Goal: Entertainment & Leisure: Consume media (video, audio)

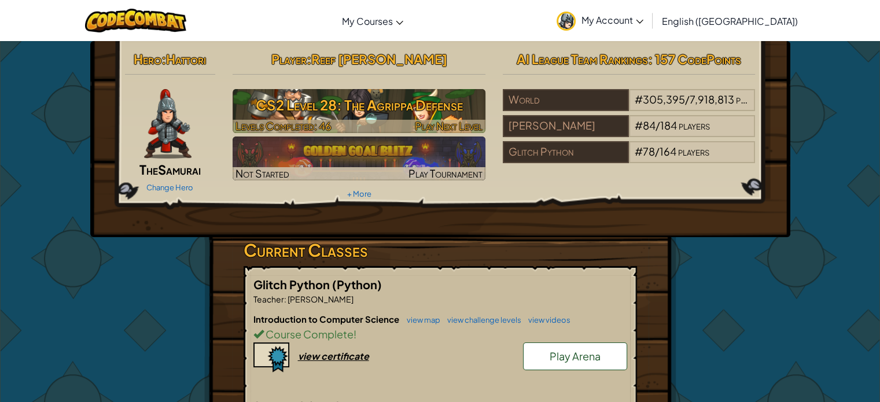
click at [368, 106] on h3 "CS2 Level 28: The Agrippa Defense" at bounding box center [358, 105] width 253 height 26
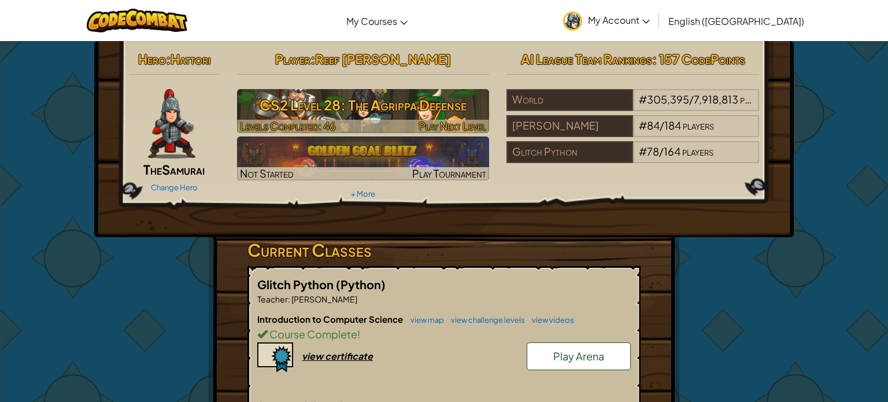
select select "en-[GEOGRAPHIC_DATA]"
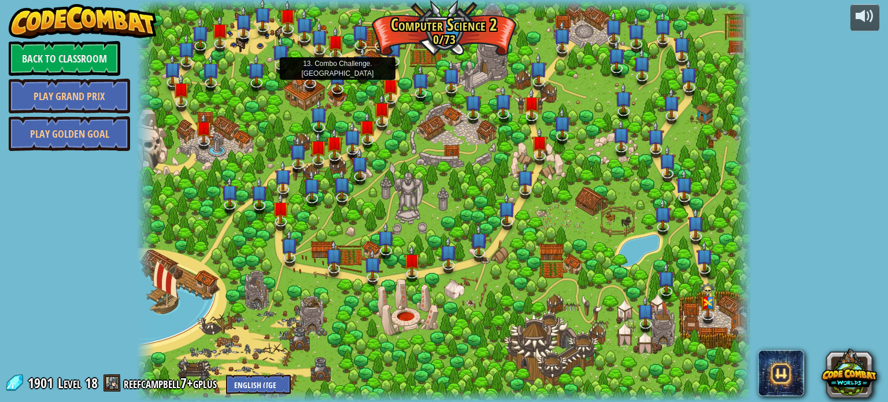
select select "en-[GEOGRAPHIC_DATA]"
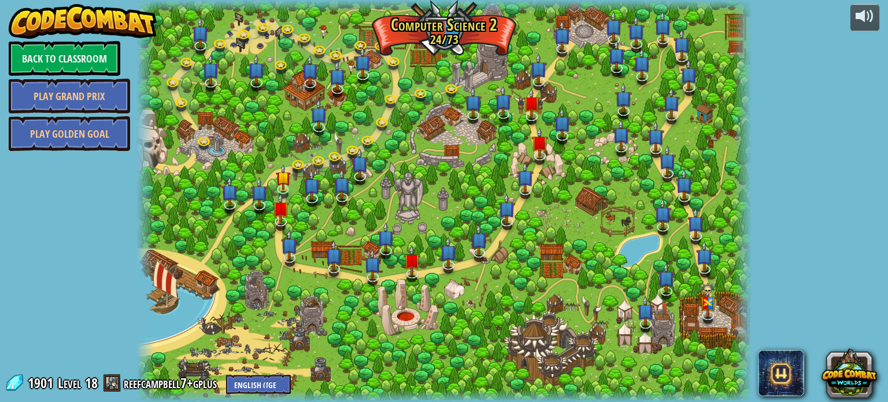
select select "en-[GEOGRAPHIC_DATA]"
